Goal: Transaction & Acquisition: Book appointment/travel/reservation

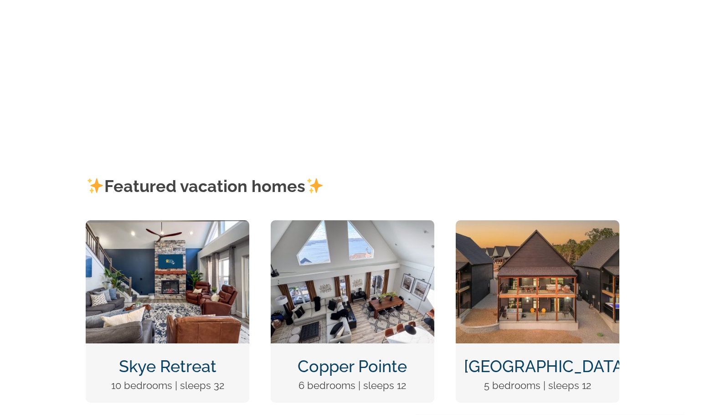
scroll to position [228, 0]
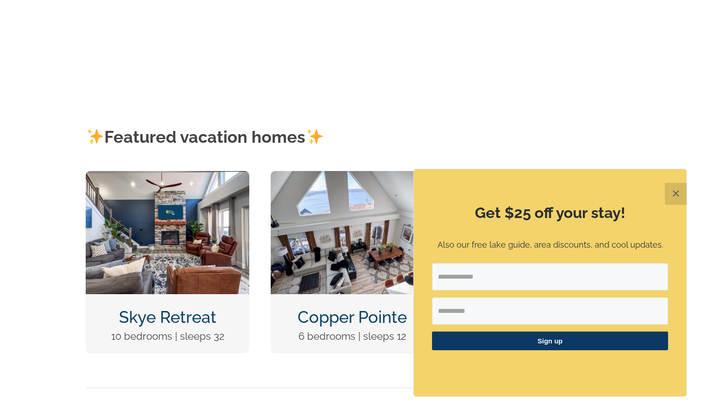
click at [673, 200] on button "✕" at bounding box center [676, 194] width 22 height 22
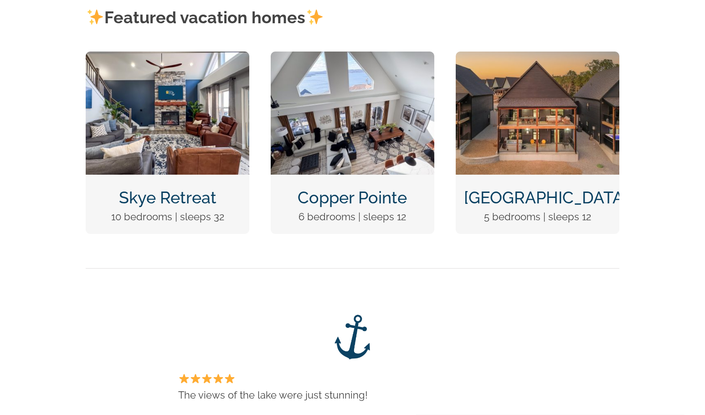
scroll to position [365, 0]
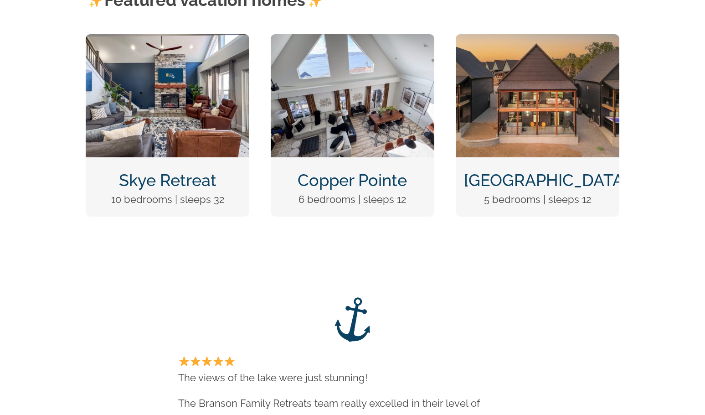
click at [545, 180] on link "[GEOGRAPHIC_DATA]" at bounding box center [546, 179] width 164 height 19
click at [536, 183] on link "[GEOGRAPHIC_DATA]" at bounding box center [546, 179] width 164 height 19
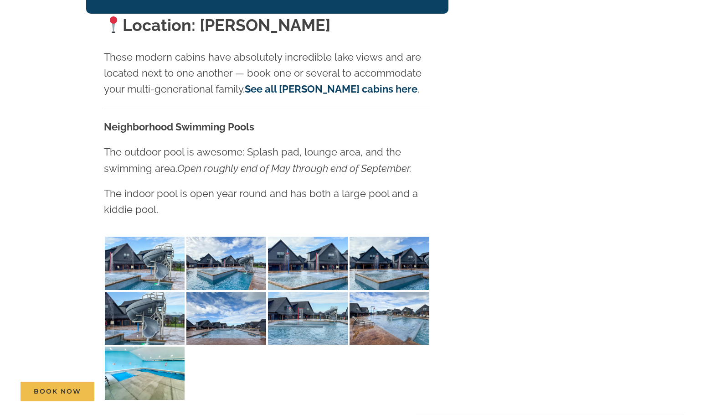
scroll to position [1732, 0]
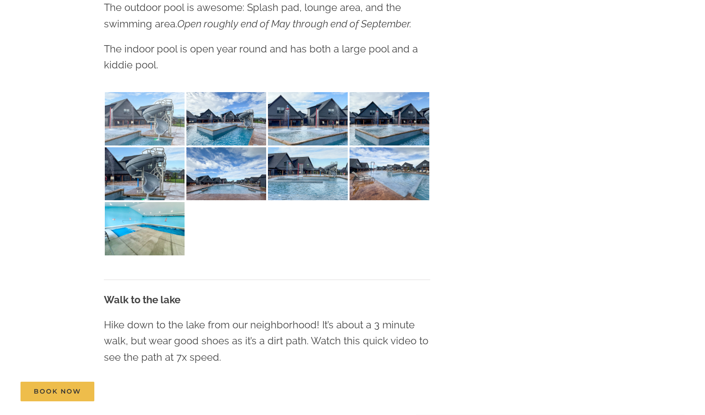
click at [165, 98] on img at bounding box center [145, 118] width 80 height 53
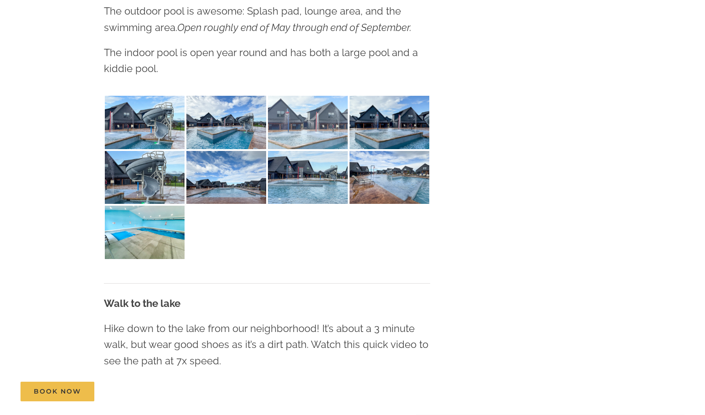
click at [295, 112] on img at bounding box center [308, 122] width 80 height 53
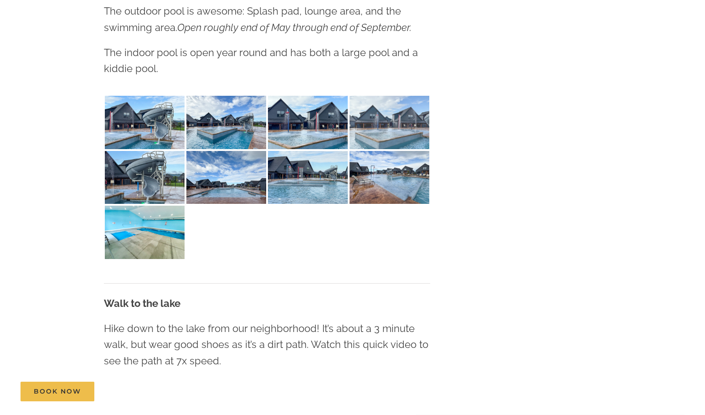
click at [393, 98] on img at bounding box center [390, 122] width 80 height 53
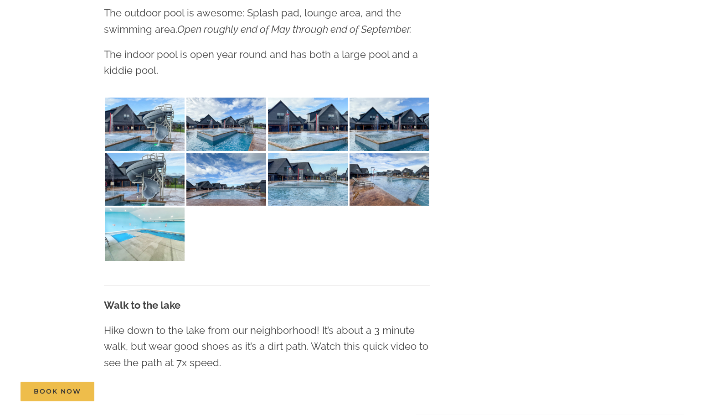
click at [174, 220] on img at bounding box center [145, 233] width 80 height 53
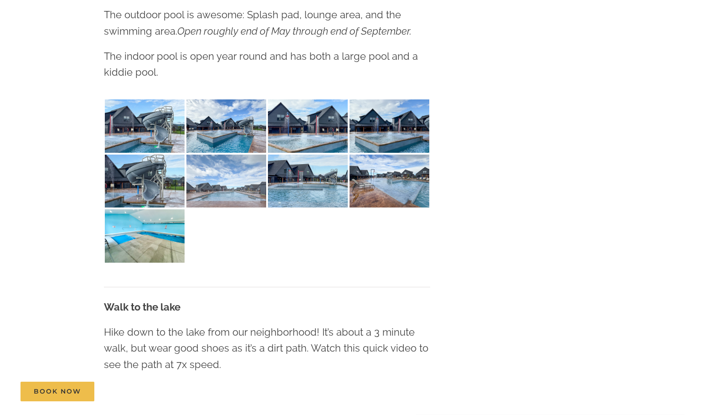
click at [225, 156] on img at bounding box center [226, 181] width 80 height 53
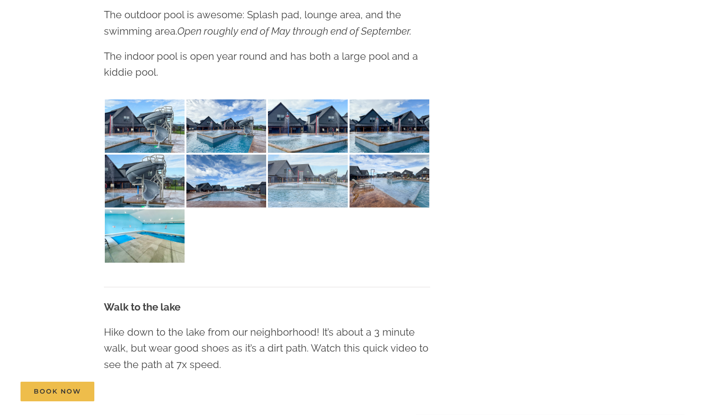
click at [329, 177] on img at bounding box center [308, 181] width 80 height 53
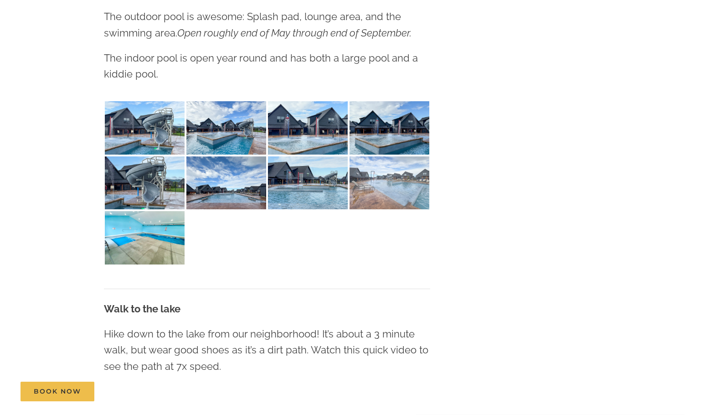
scroll to position [1725, 0]
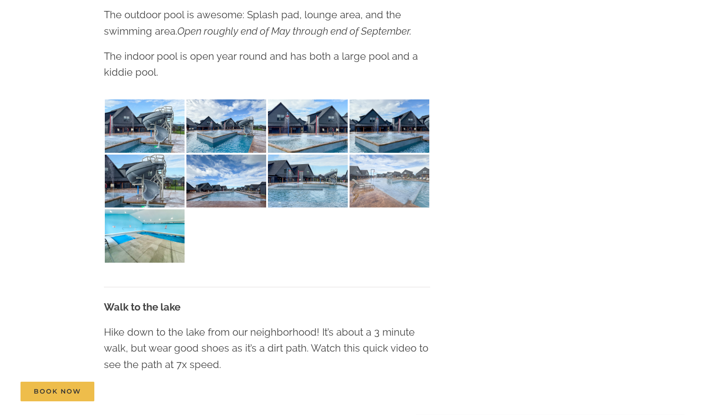
click at [391, 165] on img at bounding box center [390, 181] width 80 height 53
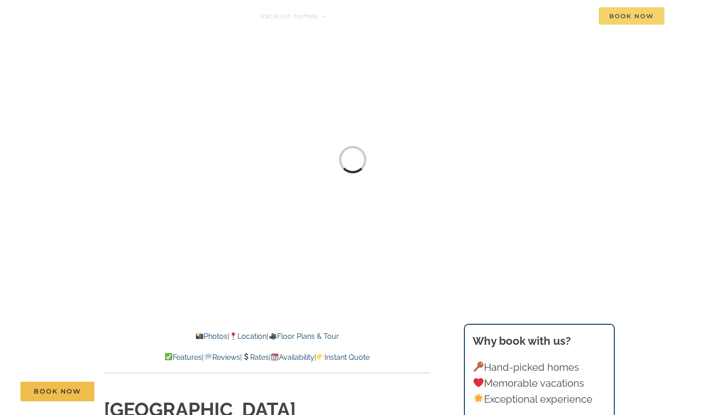
click at [627, 20] on span "Book Now" at bounding box center [632, 15] width 66 height 17
click at [253, 359] on link "Rates" at bounding box center [255, 357] width 27 height 9
click at [300, 358] on link "Availability" at bounding box center [293, 357] width 44 height 9
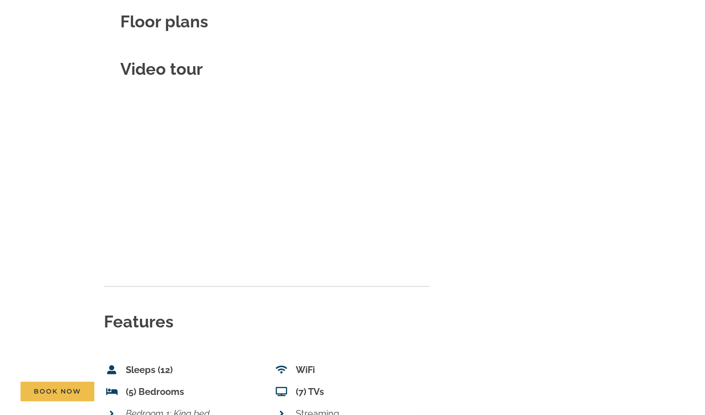
scroll to position [2963, 0]
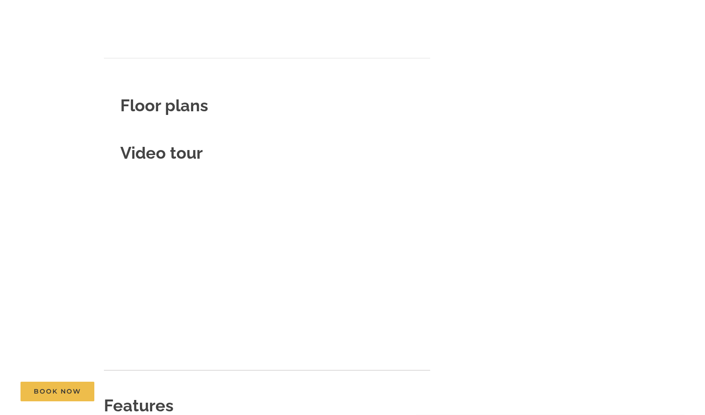
click at [135, 143] on strong "Video tour" at bounding box center [161, 152] width 83 height 19
click at [147, 96] on strong "Floor plans" at bounding box center [164, 105] width 88 height 19
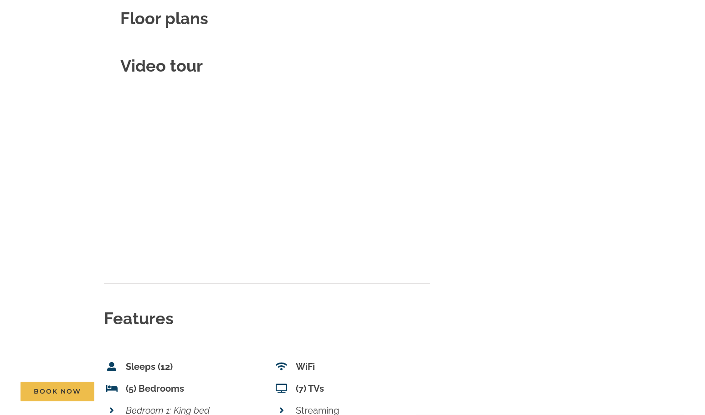
scroll to position [3191, 0]
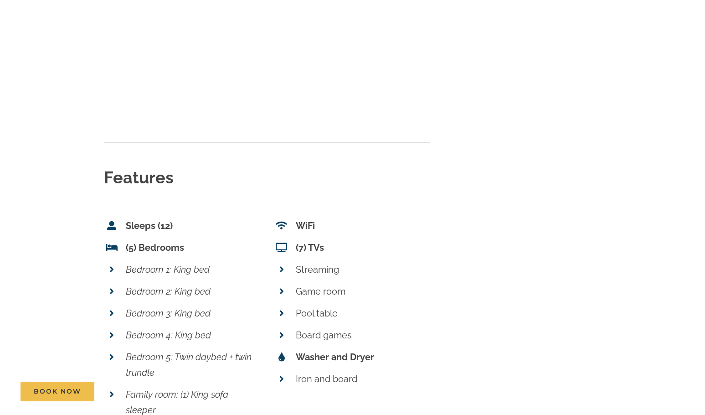
click at [256, 166] on h2 "Features" at bounding box center [267, 177] width 326 height 23
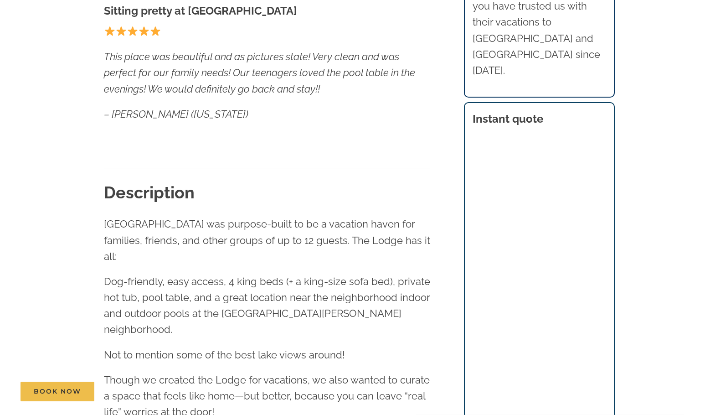
scroll to position [0, 0]
